Goal: Navigation & Orientation: Find specific page/section

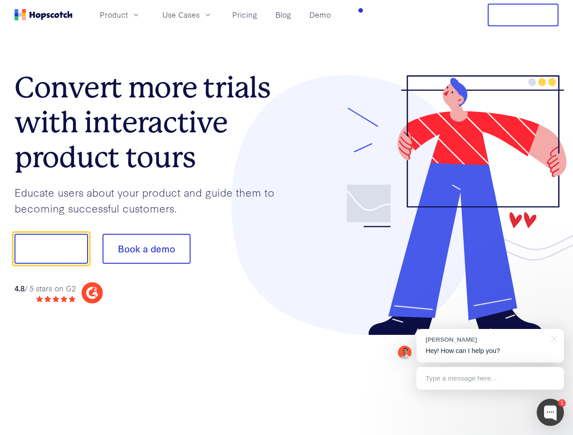
click at [287, 218] on div at bounding box center [423, 205] width 272 height 261
click at [128, 15] on span "Product" at bounding box center [114, 14] width 28 height 11
click at [199, 15] on span "Use Cases" at bounding box center [180, 14] width 37 height 11
click at [523, 15] on button "Free Trial" at bounding box center [522, 15] width 71 height 23
click at [51, 249] on button "Show me!" at bounding box center [51, 249] width 73 height 30
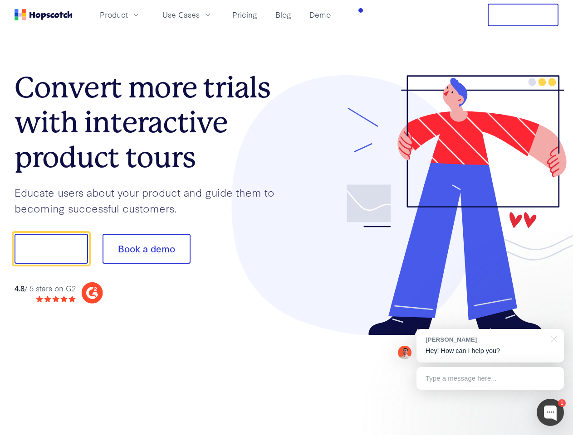
click at [146, 249] on button "Book a demo" at bounding box center [146, 249] width 88 height 30
click at [550, 413] on div at bounding box center [549, 412] width 27 height 27
click at [490, 346] on div "[PERSON_NAME] Hey! How can I help you?" at bounding box center [489, 346] width 147 height 34
click at [552, 338] on div at bounding box center [552, 338] width 23 height 19
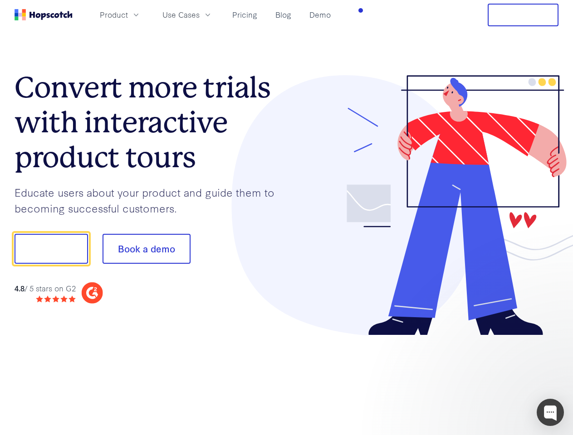
click at [490, 379] on div at bounding box center [479, 248] width 170 height 302
